Goal: Task Accomplishment & Management: Manage account settings

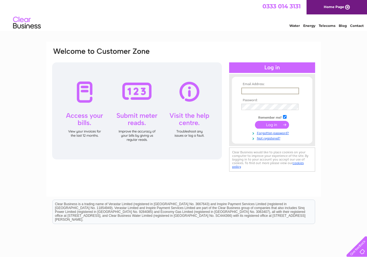
type input "Tim.macklaier@me.com"
click at [264, 123] on input "submit" at bounding box center [272, 125] width 34 height 8
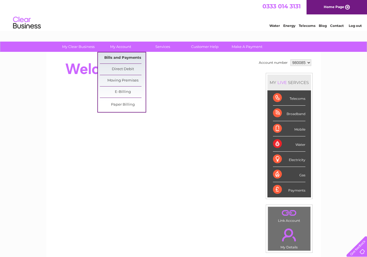
click at [120, 55] on link "Bills and Payments" at bounding box center [123, 57] width 46 height 11
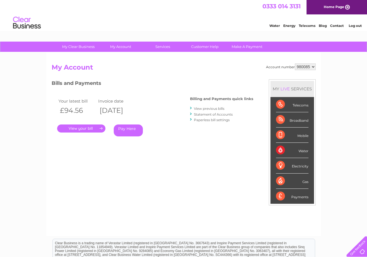
click at [86, 126] on link "." at bounding box center [81, 128] width 48 height 8
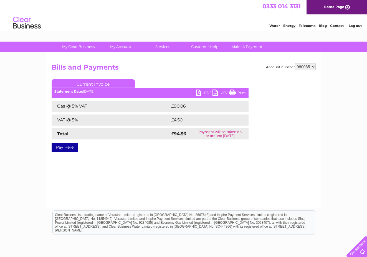
click at [199, 91] on link "PDF" at bounding box center [204, 94] width 17 height 8
